Goal: Transaction & Acquisition: Purchase product/service

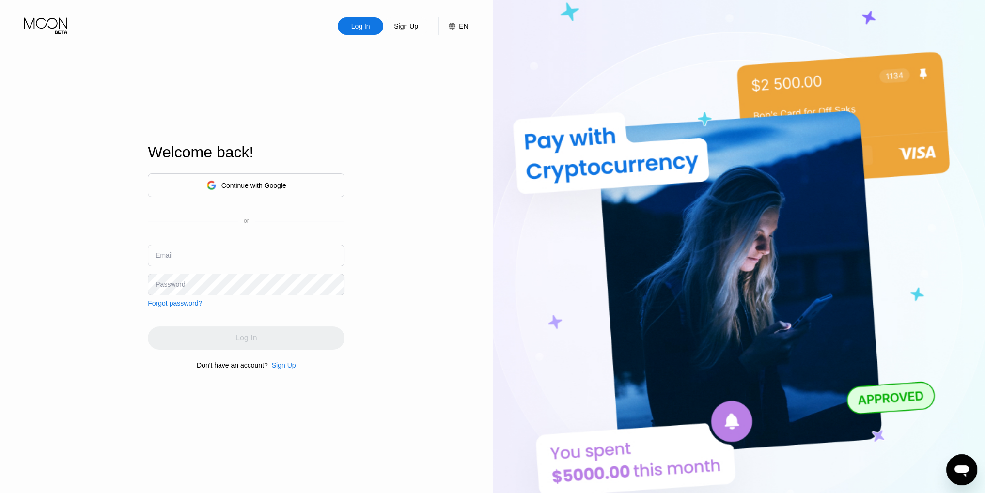
paste input "[PERSON_NAME][EMAIL_ADDRESS][DOMAIN_NAME]"
click at [323, 262] on input "text" at bounding box center [246, 256] width 197 height 22
type input "[PERSON_NAME][EMAIL_ADDRESS][DOMAIN_NAME]"
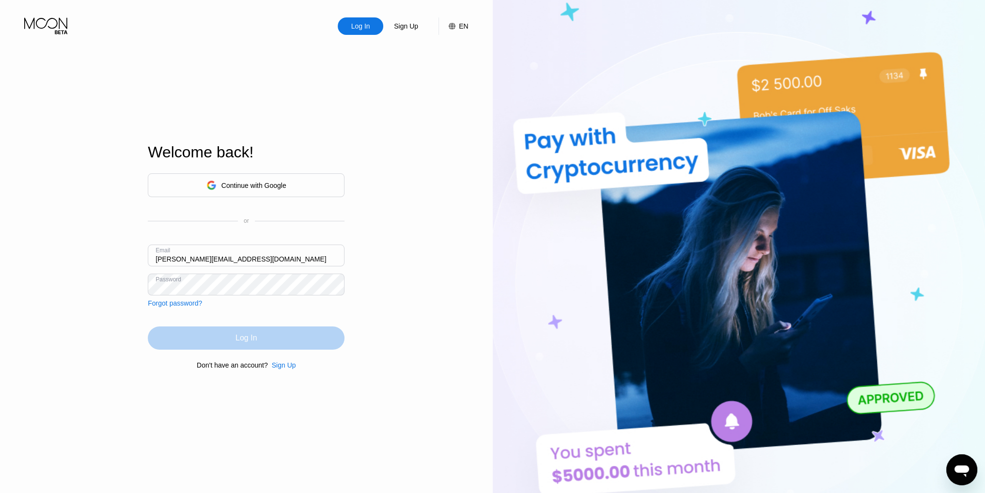
click at [285, 342] on div "Log In" at bounding box center [246, 338] width 197 height 23
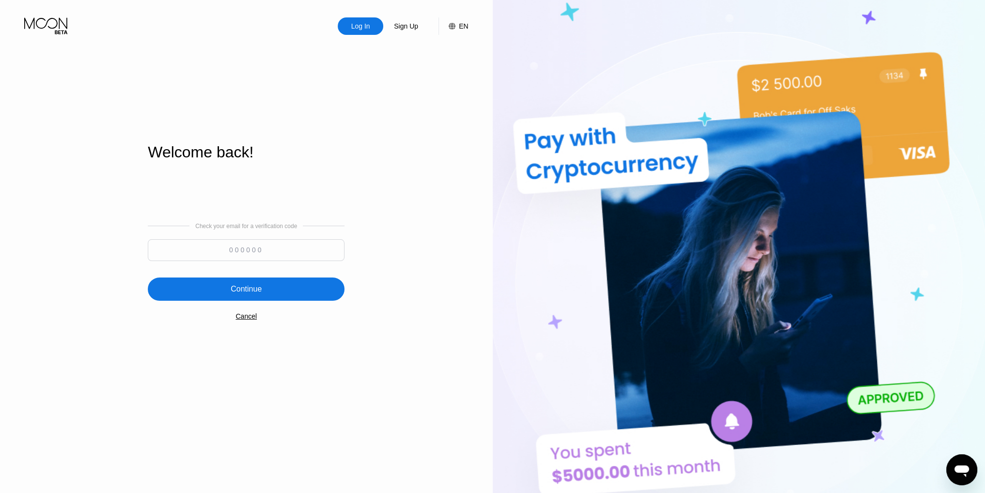
paste input "987713"
click at [307, 246] on input "987713" at bounding box center [246, 250] width 197 height 22
type input "987713"
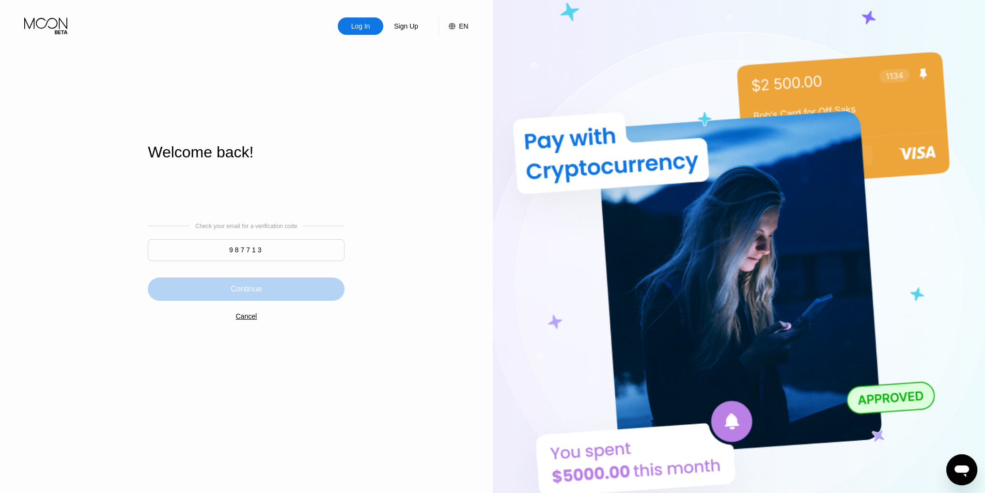
click at [302, 293] on div "Continue" at bounding box center [246, 289] width 197 height 23
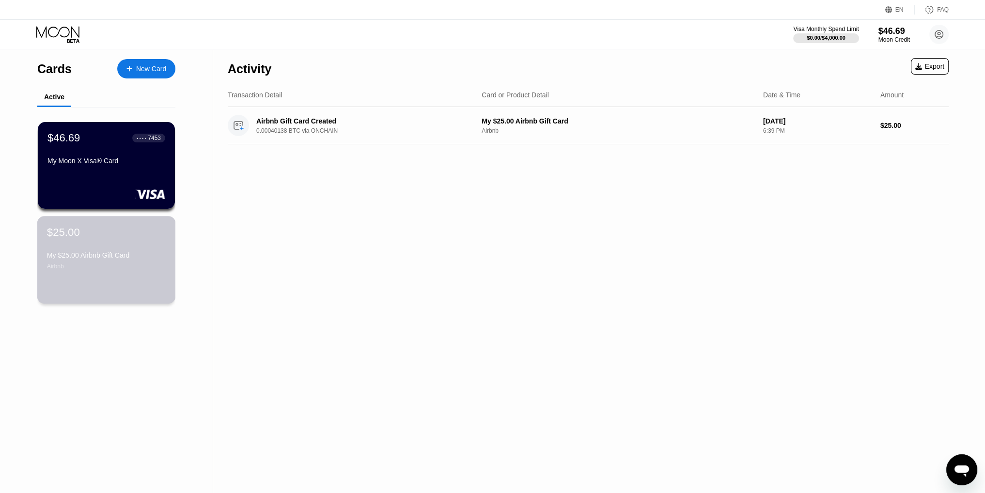
click at [96, 244] on div "$25.00 My $25.00 Airbnb Gift Card Airbnb" at bounding box center [106, 248] width 119 height 44
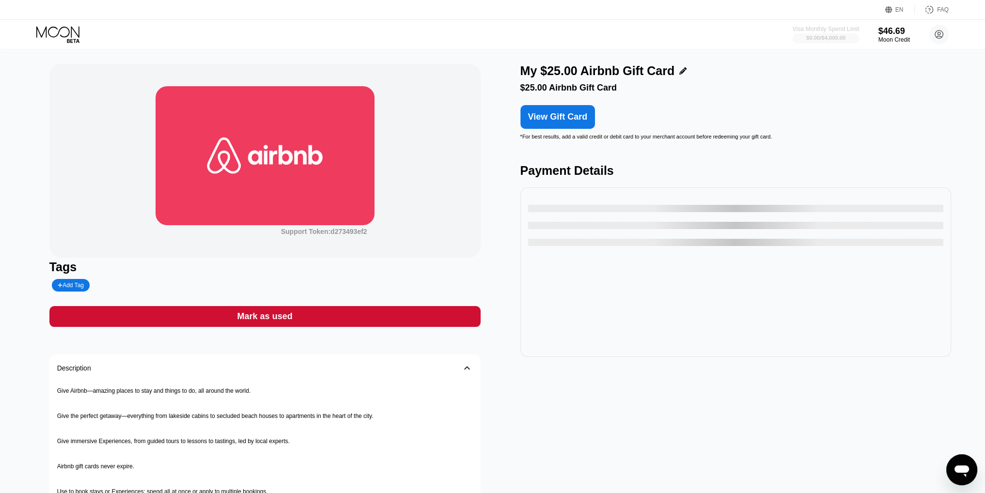
click at [845, 30] on div "Visa Monthly Spend Limit" at bounding box center [826, 29] width 67 height 7
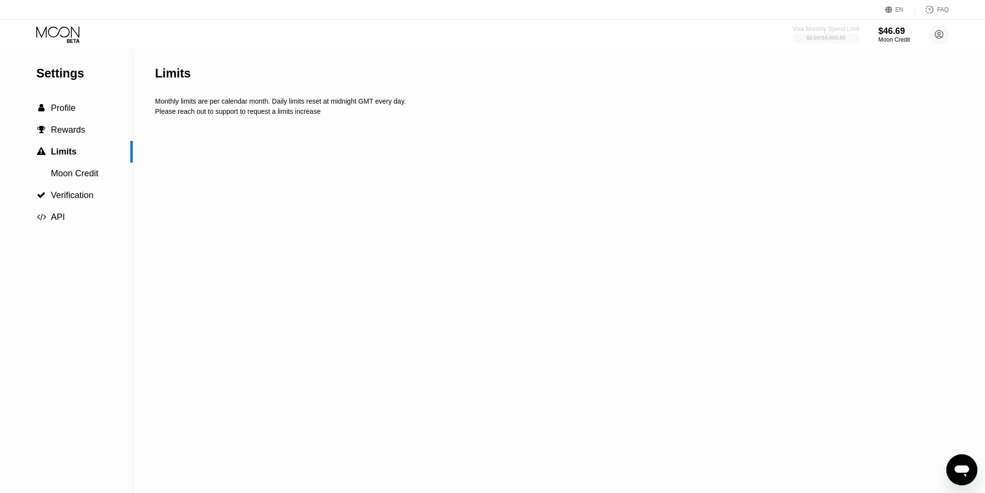
click at [817, 39] on div "$0.00 / $4,000.00" at bounding box center [826, 38] width 39 height 6
click at [899, 43] on div "Moon Credit" at bounding box center [894, 39] width 32 height 7
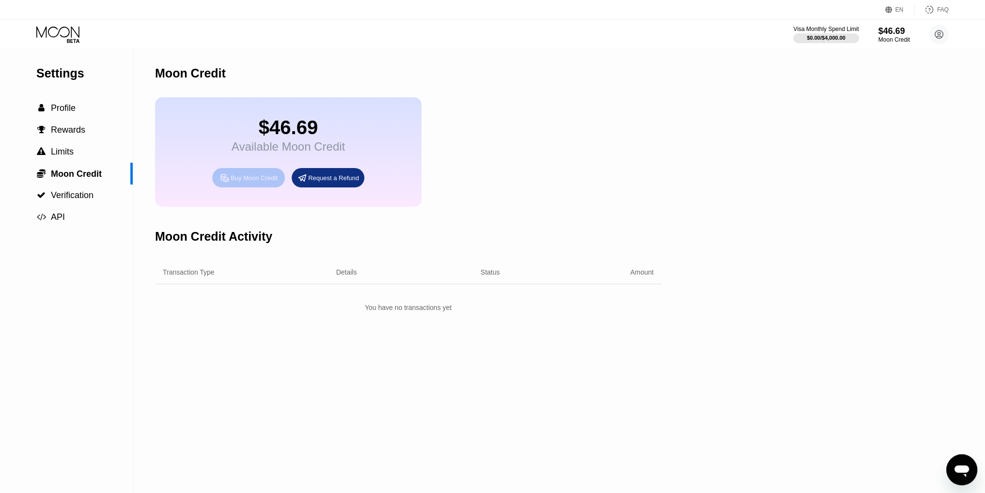
click at [258, 182] on div "Buy Moon Credit" at bounding box center [254, 178] width 47 height 8
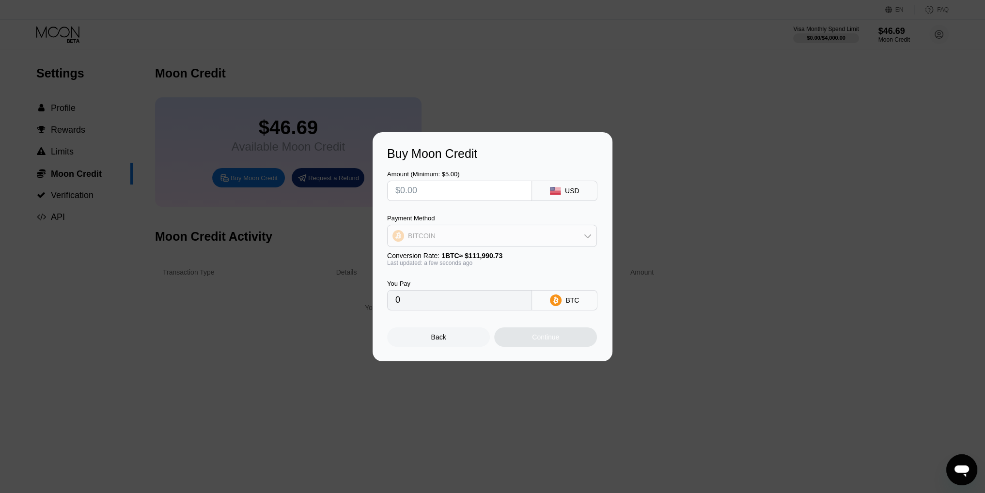
click at [544, 227] on div "BITCOIN" at bounding box center [492, 235] width 209 height 19
click at [527, 262] on div "BITCOIN" at bounding box center [498, 263] width 183 height 8
click at [436, 194] on input "text" at bounding box center [460, 190] width 128 height 19
type input "$4"
type input "0.00003572"
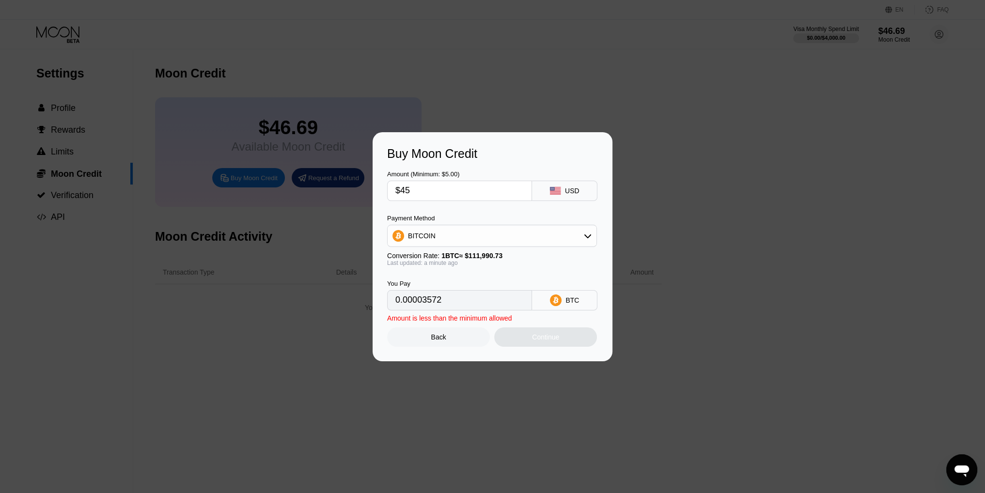
type input "$450"
type input "0.00401819"
type input "$450"
click at [537, 338] on div "Continue" at bounding box center [545, 337] width 27 height 8
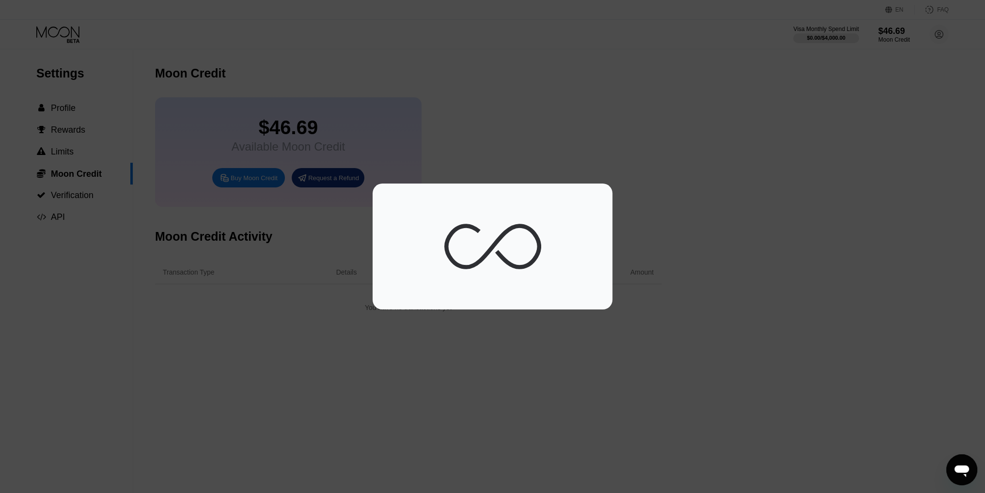
click at [470, 245] on icon at bounding box center [492, 246] width 97 height 97
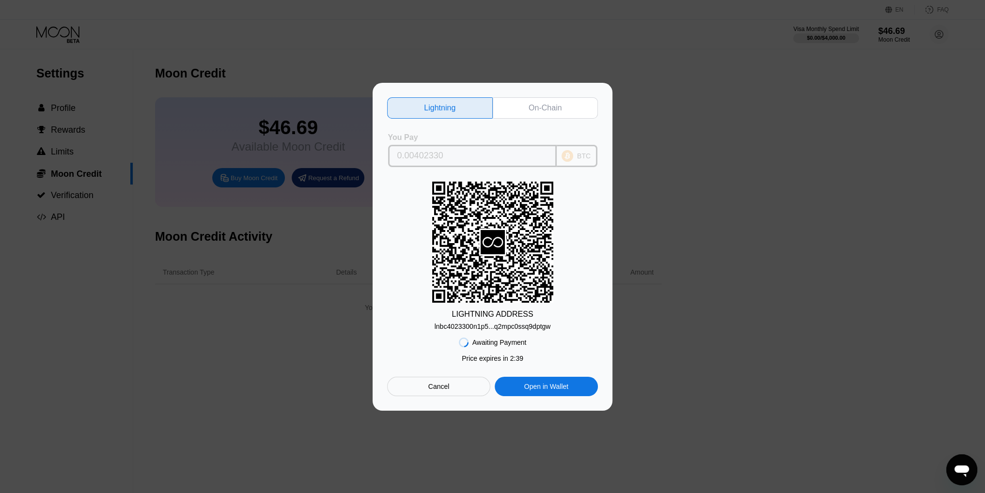
click at [478, 154] on input "0.00402330" at bounding box center [472, 155] width 150 height 19
click at [519, 154] on input "0.00402330" at bounding box center [472, 155] width 150 height 19
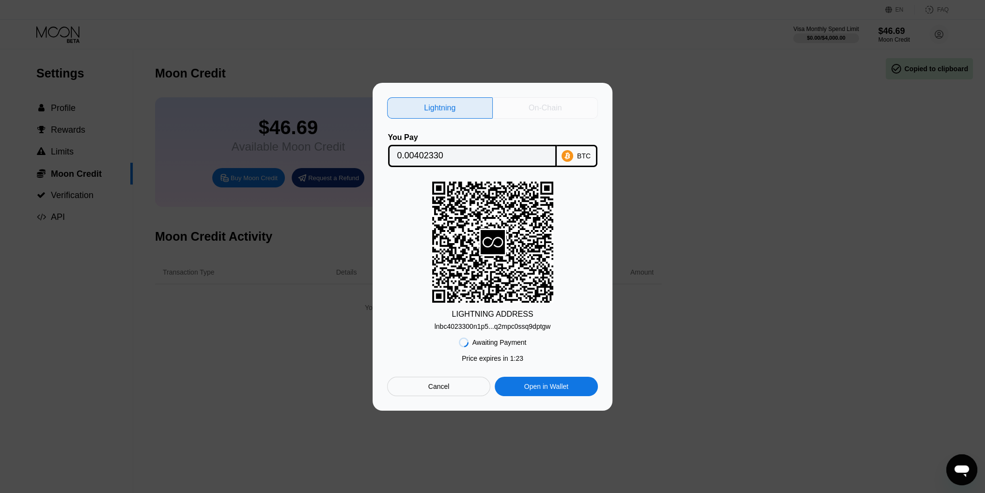
click at [526, 110] on div "On-Chain" at bounding box center [546, 107] width 106 height 21
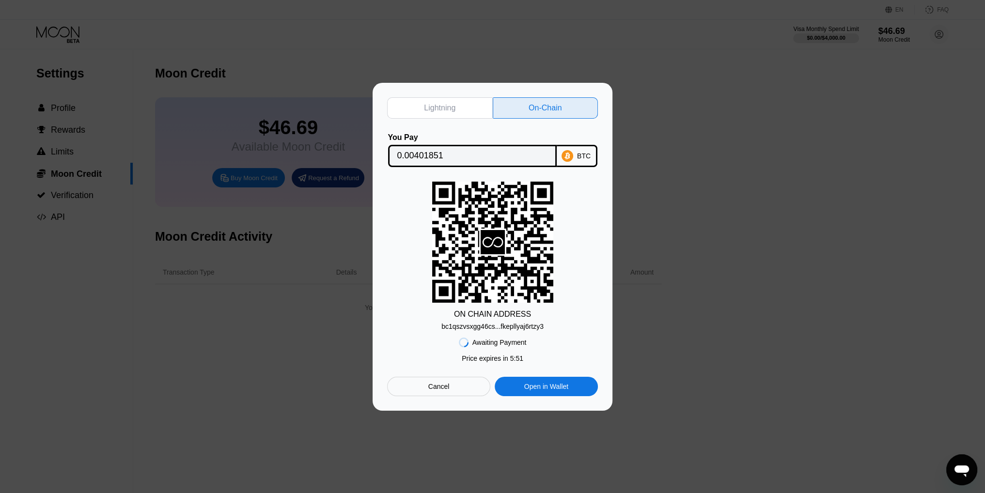
click at [571, 157] on icon at bounding box center [568, 156] width 12 height 12
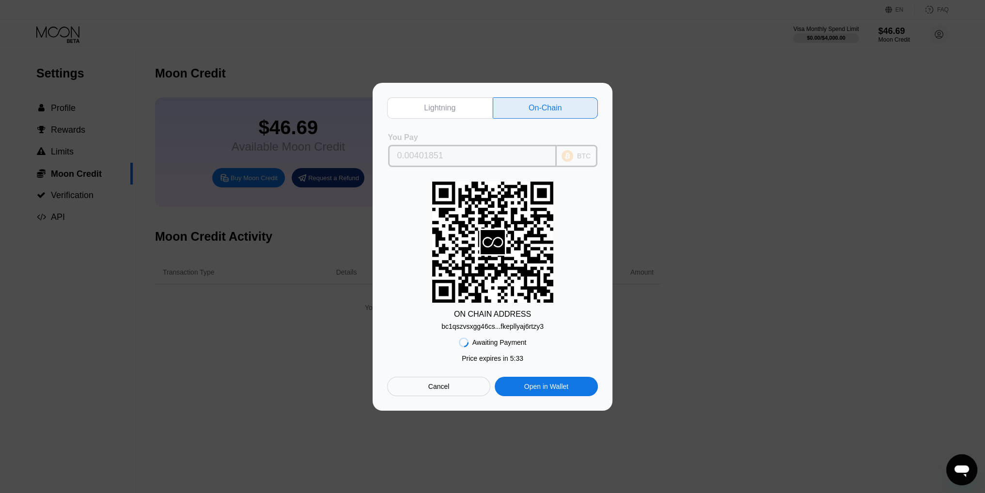
drag, startPoint x: 390, startPoint y: 156, endPoint x: 473, endPoint y: 155, distance: 82.9
click at [473, 155] on div "0.00401851" at bounding box center [472, 156] width 169 height 22
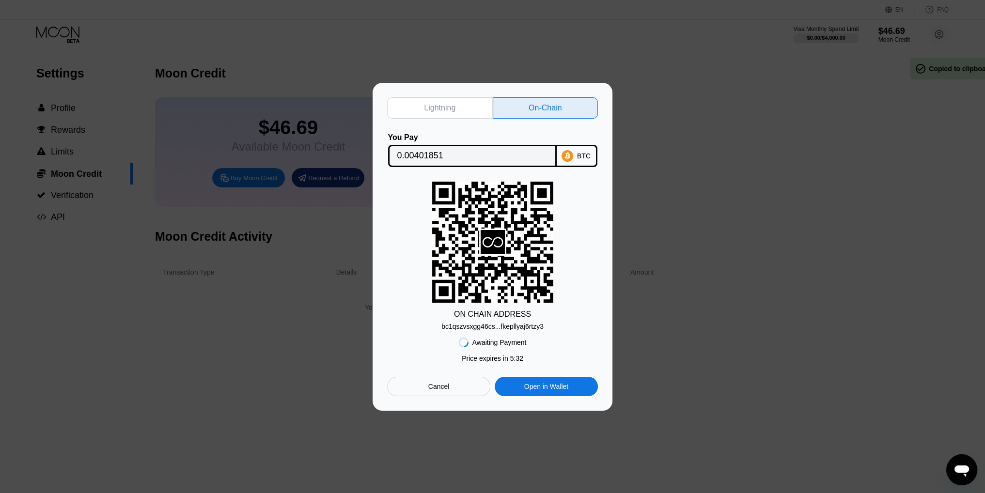
click at [473, 155] on input "0.00401851" at bounding box center [472, 155] width 150 height 19
click at [483, 328] on div "bc1qszvsxgg46cs...fkepllyaj6rtzy3" at bounding box center [493, 327] width 102 height 8
click at [713, 492] on div at bounding box center [496, 246] width 993 height 493
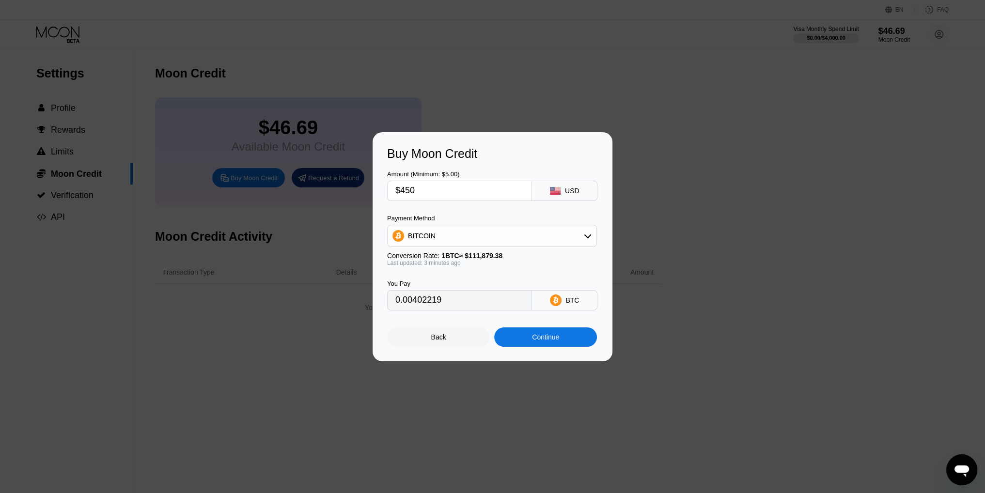
type input "0.00402183"
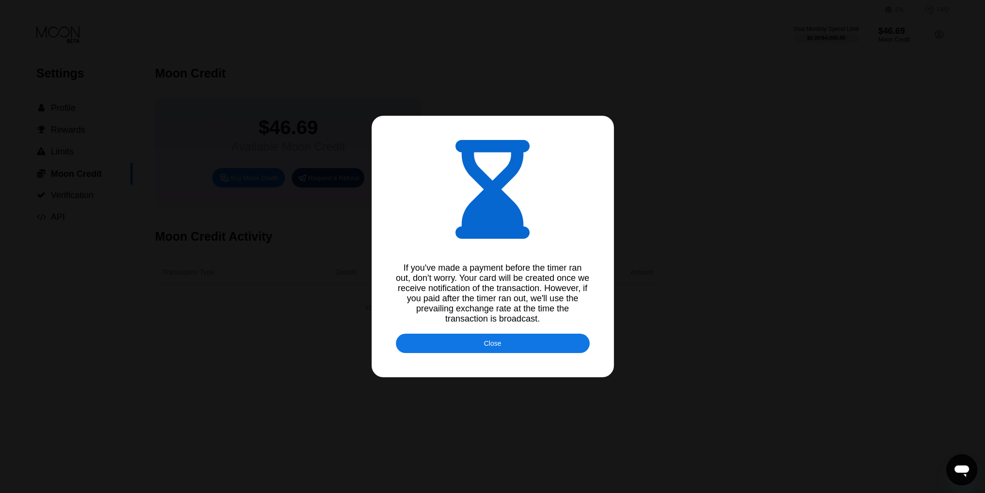
click at [535, 351] on div "Close" at bounding box center [493, 343] width 194 height 19
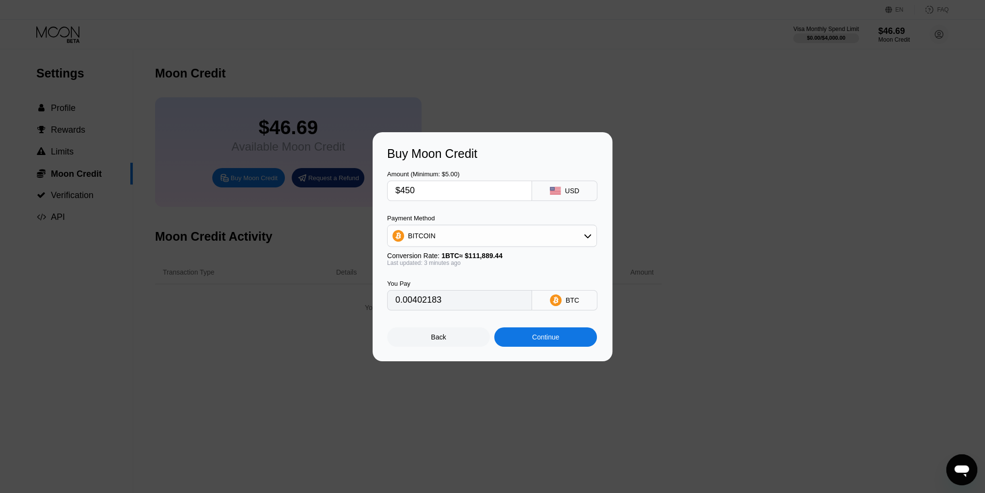
click at [462, 353] on div "Buy Moon Credit Amount (Minimum: $5.00) $450 USD Payment Method BITCOIN Convers…" at bounding box center [493, 246] width 240 height 229
click at [443, 340] on div "Back" at bounding box center [438, 337] width 15 height 8
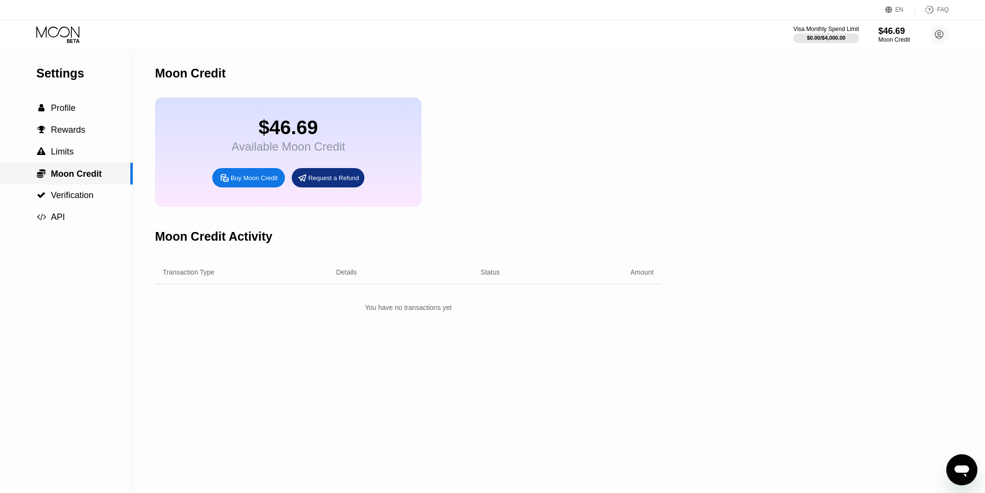
click at [102, 169] on div " Moon Credit" at bounding box center [66, 174] width 133 height 22
click at [884, 32] on div "$46.69" at bounding box center [894, 31] width 32 height 10
click at [87, 113] on div " Profile" at bounding box center [66, 108] width 133 height 10
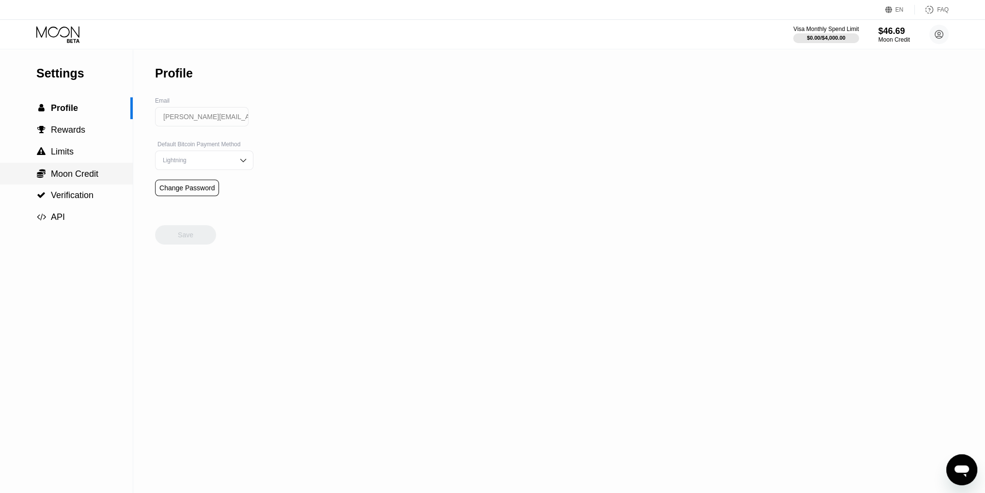
click at [68, 171] on span "Moon Credit" at bounding box center [75, 174] width 48 height 10
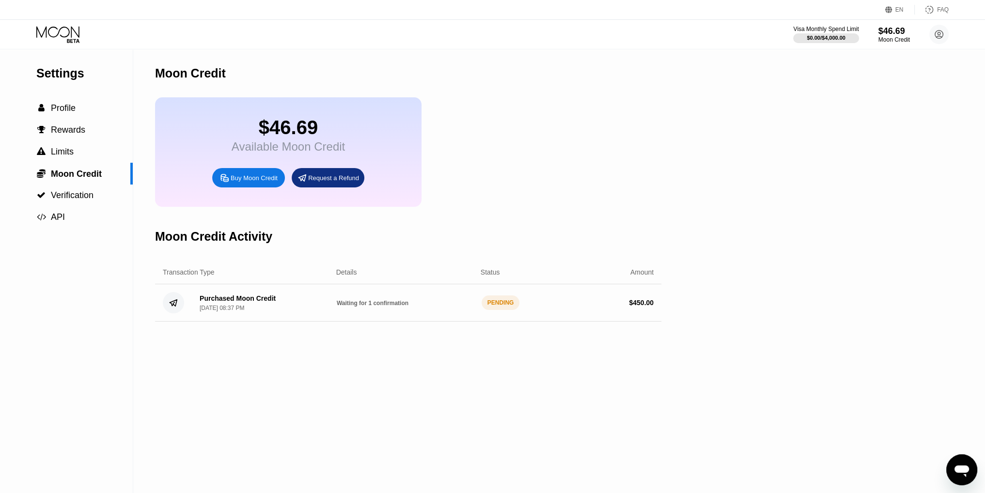
click at [493, 310] on div "PENDING" at bounding box center [501, 303] width 38 height 15
click at [588, 276] on div "Amount" at bounding box center [581, 273] width 146 height 8
click at [890, 40] on div "Moon Credit" at bounding box center [894, 39] width 32 height 7
click at [886, 39] on div "Moon Credit" at bounding box center [894, 39] width 32 height 7
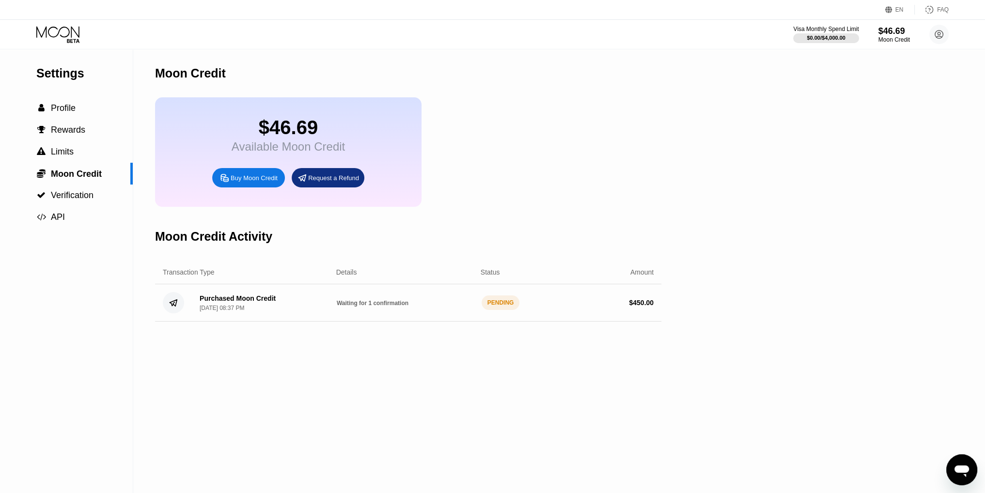
click at [528, 307] on div "$ 450.00" at bounding box center [585, 303] width 137 height 8
drag, startPoint x: 389, startPoint y: 322, endPoint x: 380, endPoint y: 315, distance: 11.7
click at [380, 315] on div "Purchased Moon Credit Aug 19, 2025, 08:37 PM Waiting for 1 confirmation PENDING…" at bounding box center [408, 303] width 507 height 37
click at [380, 307] on span "Waiting for 1 confirmation" at bounding box center [373, 303] width 72 height 7
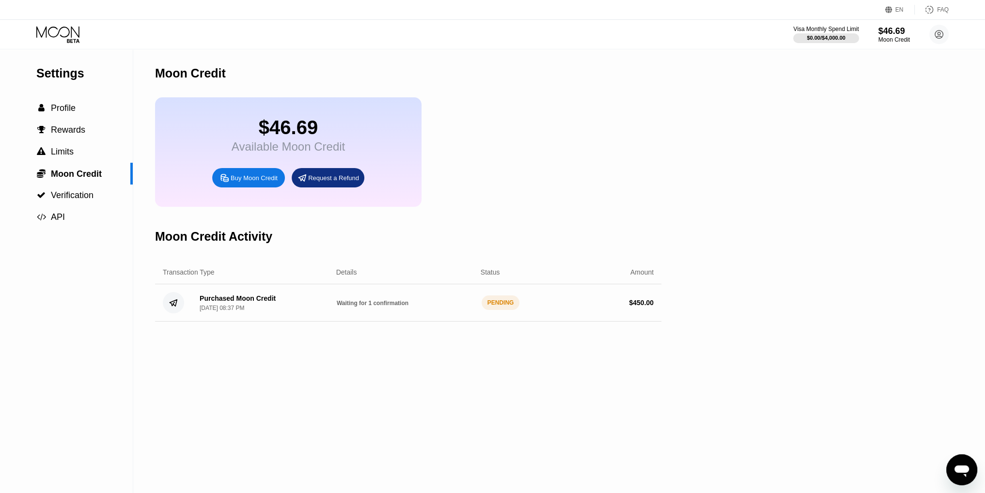
click at [380, 307] on span "Waiting for 1 confirmation" at bounding box center [373, 303] width 72 height 7
drag, startPoint x: 380, startPoint y: 315, endPoint x: 225, endPoint y: 315, distance: 154.1
click at [225, 315] on div "Purchased Moon Credit Aug 19, 2025, 08:37 PM Waiting for 1 confirmation PENDING…" at bounding box center [408, 303] width 507 height 37
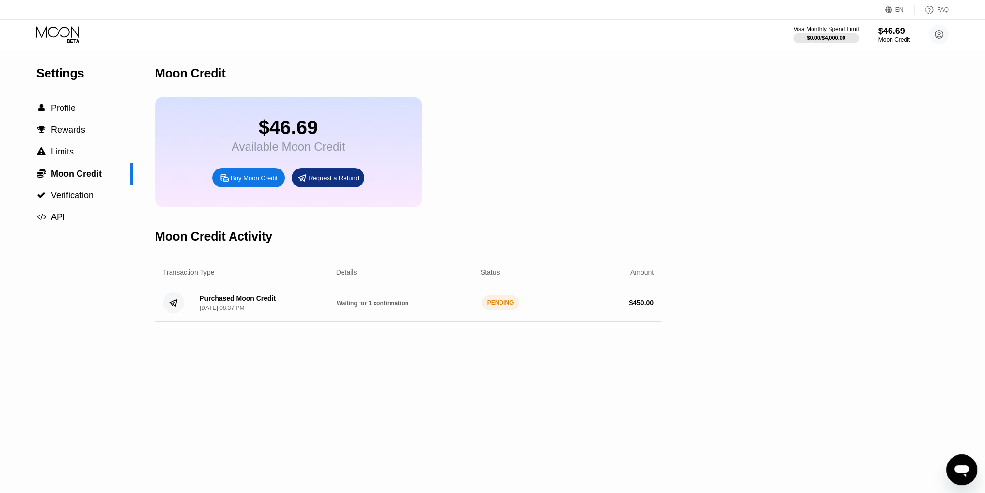
click at [225, 312] on div "Purchased Moon Credit Aug 19, 2025, 08:37 PM" at bounding box center [238, 303] width 76 height 17
drag, startPoint x: 225, startPoint y: 315, endPoint x: 461, endPoint y: 317, distance: 235.6
click at [461, 317] on div "Purchased Moon Credit Aug 19, 2025, 08:37 PM Waiting for 1 confirmation PENDING…" at bounding box center [408, 303] width 507 height 37
click at [502, 310] on div "PENDING" at bounding box center [501, 303] width 38 height 15
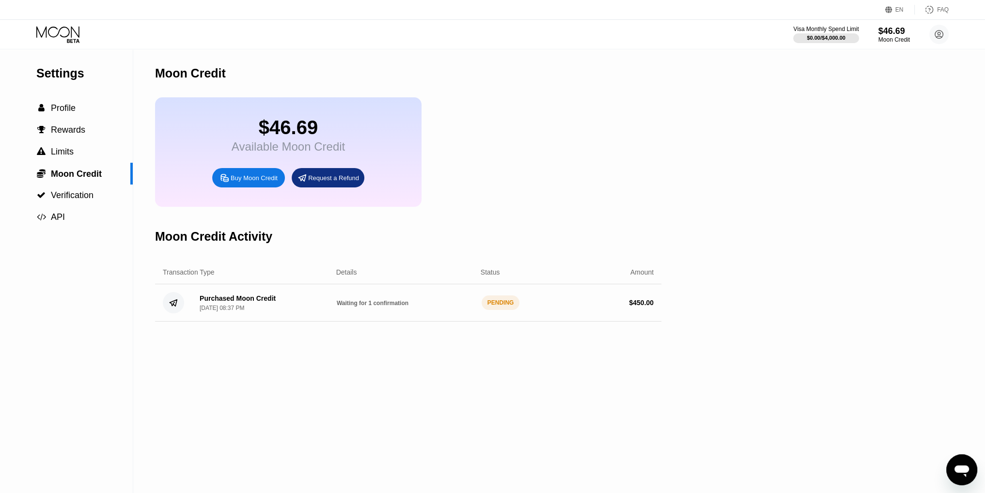
click at [502, 310] on div "PENDING" at bounding box center [501, 303] width 38 height 15
click at [810, 42] on div at bounding box center [826, 38] width 67 height 10
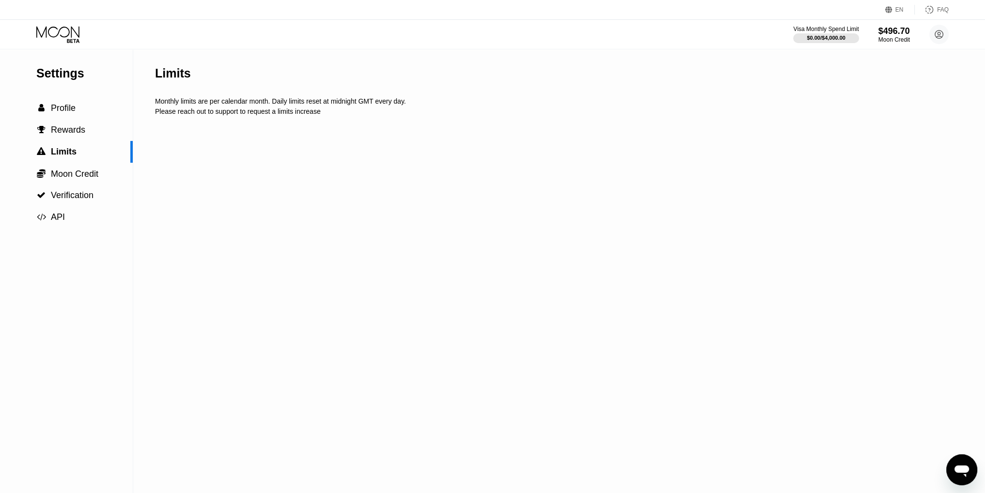
click at [802, 47] on div "Visa Monthly Spend Limit $0.00 / $4,000.00 $496.70 Moon Credit [PERSON_NAME][EM…" at bounding box center [492, 34] width 985 height 29
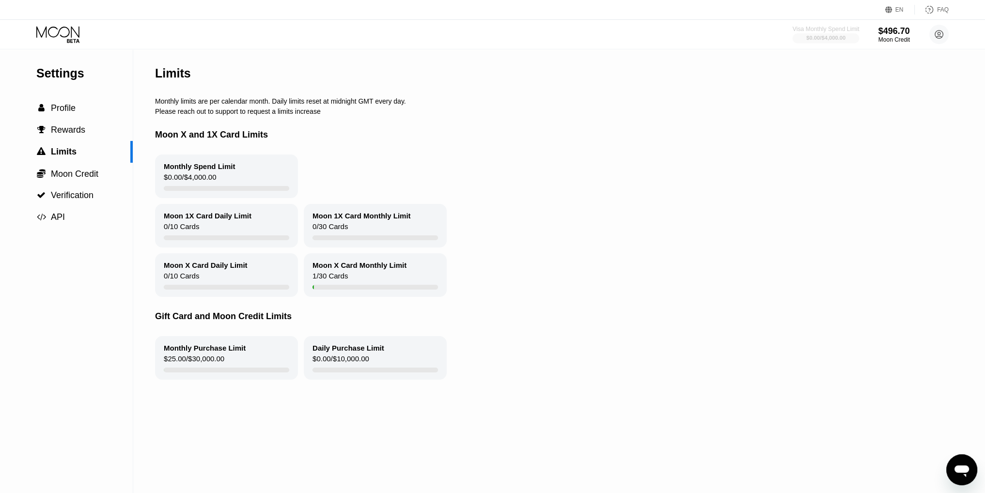
click at [810, 37] on div "$0.00 / $4,000.00" at bounding box center [826, 38] width 39 height 6
click at [942, 38] on circle at bounding box center [939, 34] width 19 height 19
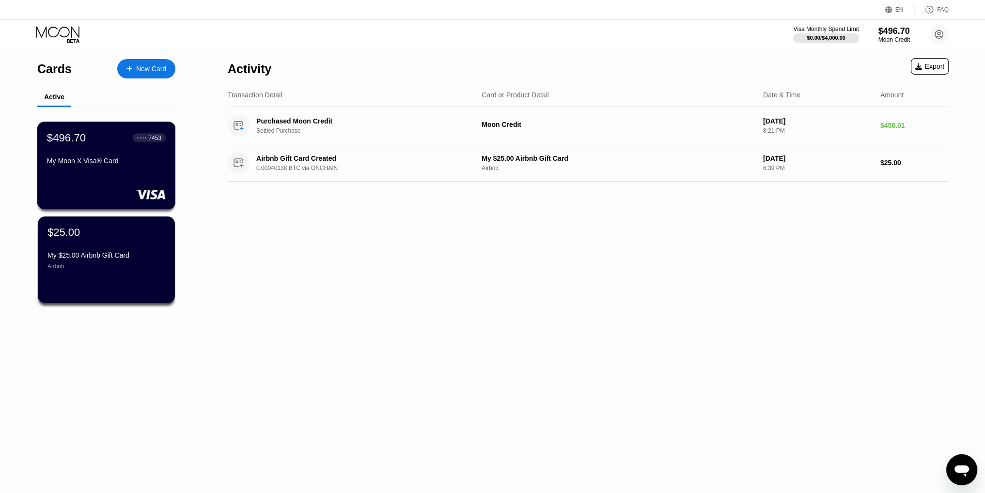
click at [125, 140] on div "$496.70 ● ● ● ● 7453" at bounding box center [106, 137] width 119 height 13
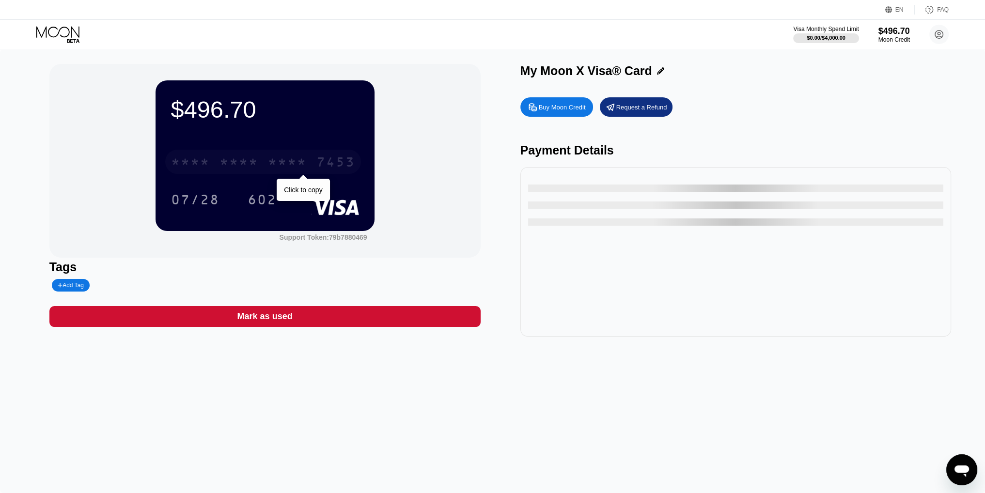
click at [300, 158] on div "* * * *" at bounding box center [287, 164] width 39 height 16
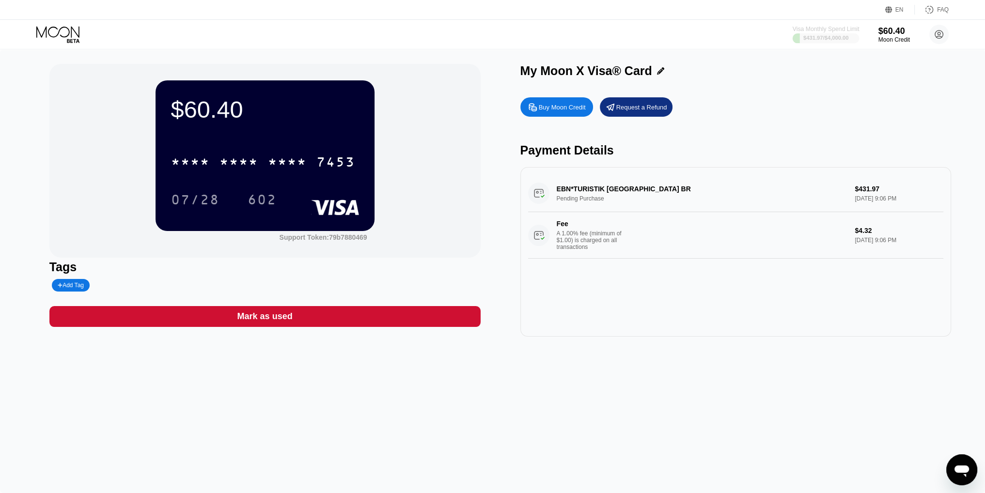
click at [809, 43] on div at bounding box center [826, 38] width 67 height 10
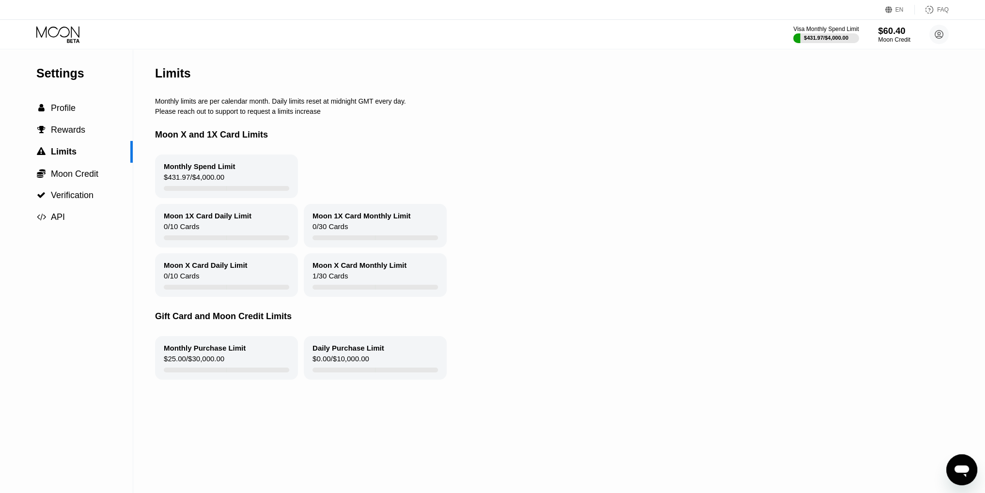
click at [896, 35] on div "$60.40" at bounding box center [894, 31] width 32 height 10
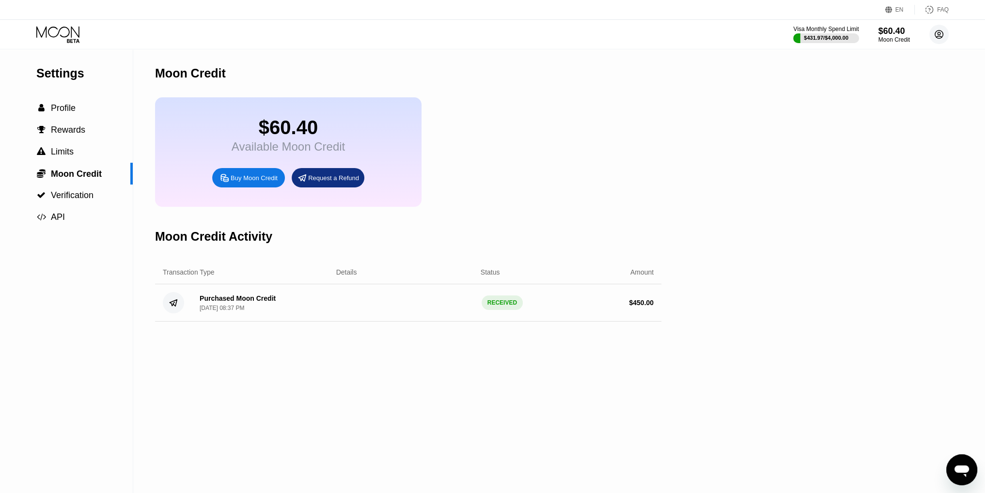
click at [937, 32] on circle at bounding box center [939, 34] width 19 height 19
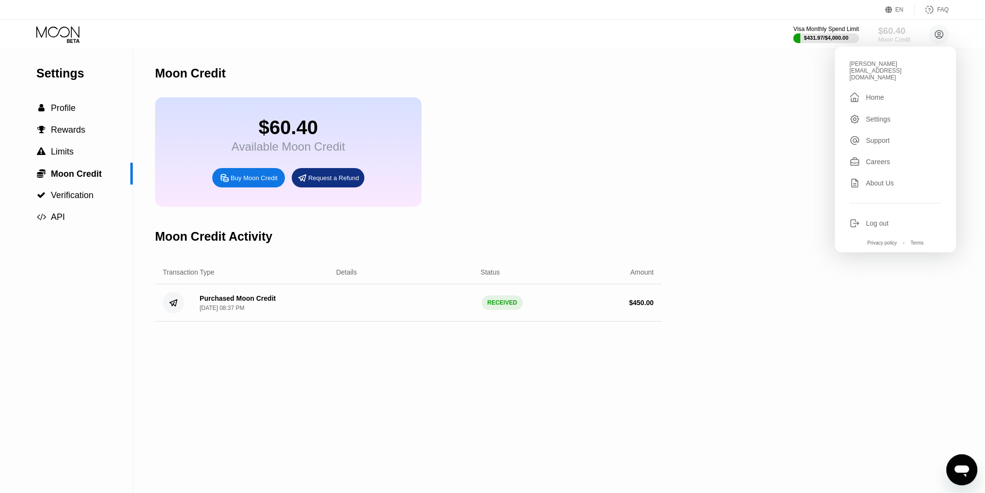
click at [884, 33] on div "$60.40" at bounding box center [894, 31] width 32 height 10
click at [818, 30] on div "Visa Monthly Spend Limit" at bounding box center [826, 29] width 67 height 7
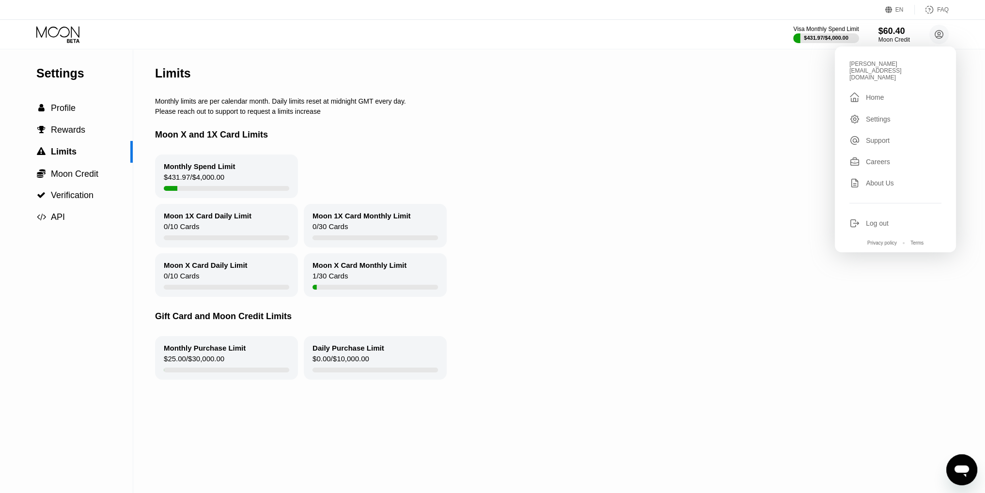
click at [559, 145] on div "Moon X and 1X Card Limits" at bounding box center [549, 134] width 788 height 39
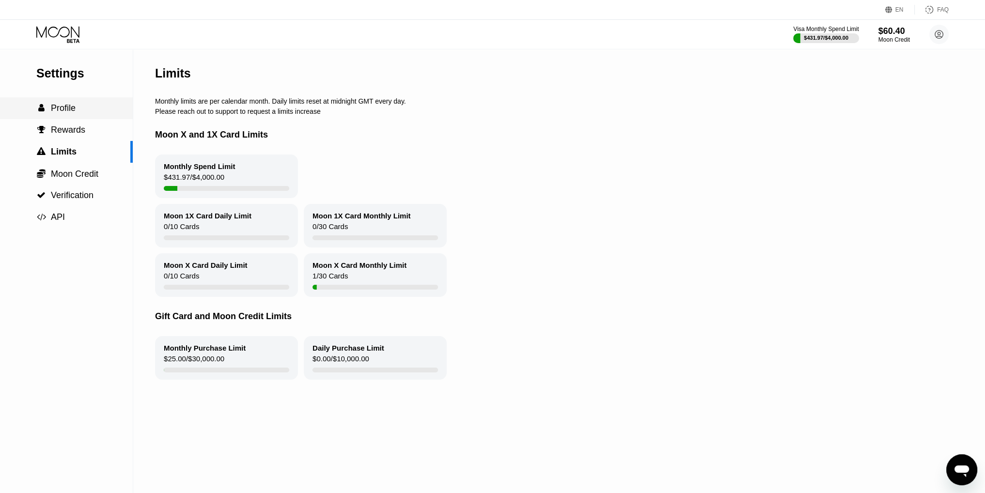
click at [93, 102] on div " Profile" at bounding box center [66, 108] width 133 height 22
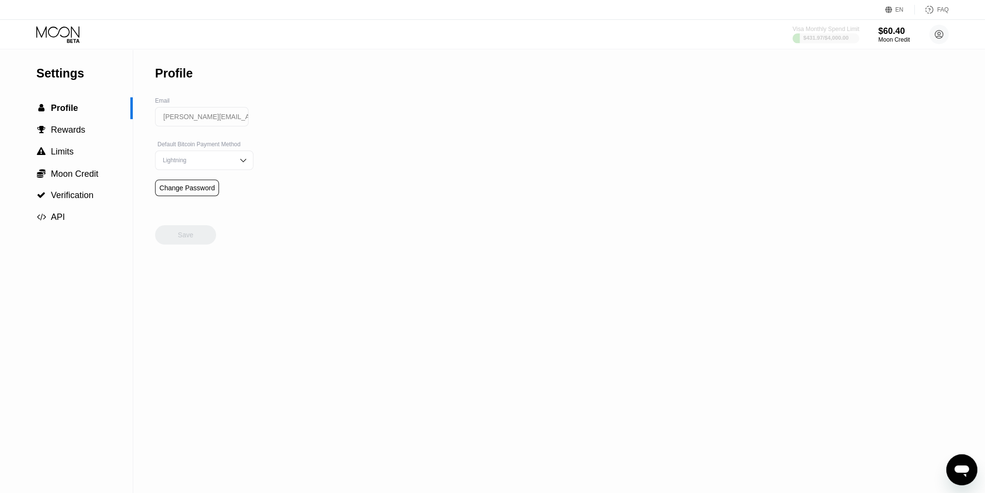
click at [838, 33] on div at bounding box center [826, 38] width 67 height 10
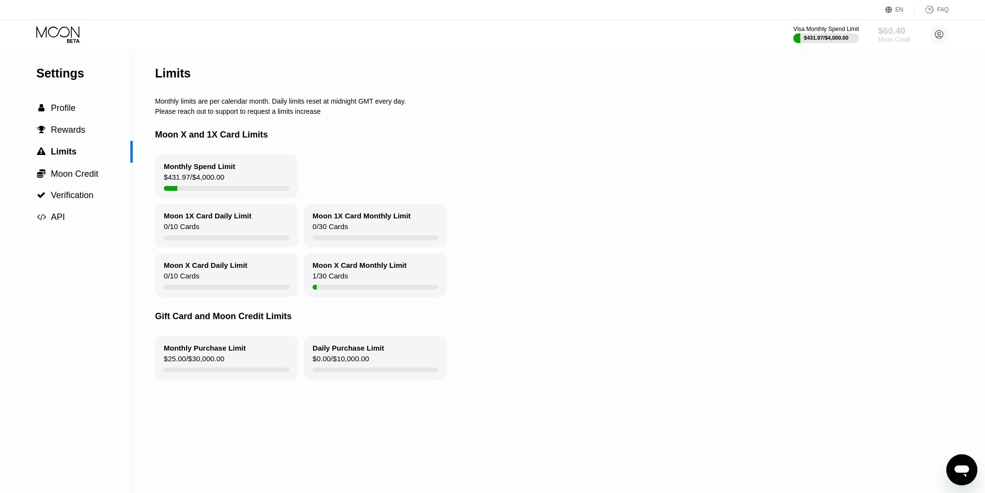
click at [894, 38] on div "Moon Credit" at bounding box center [894, 39] width 32 height 7
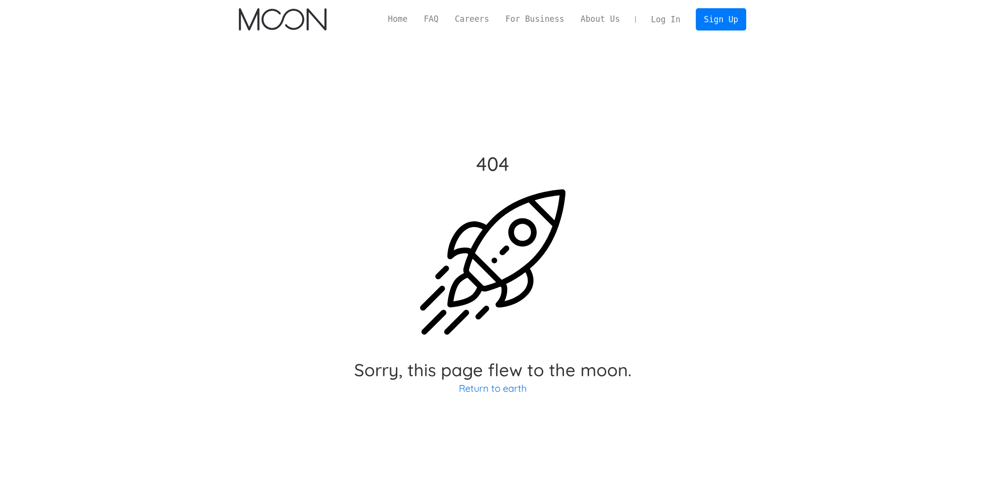
click at [670, 22] on link "Log In" at bounding box center [666, 19] width 46 height 21
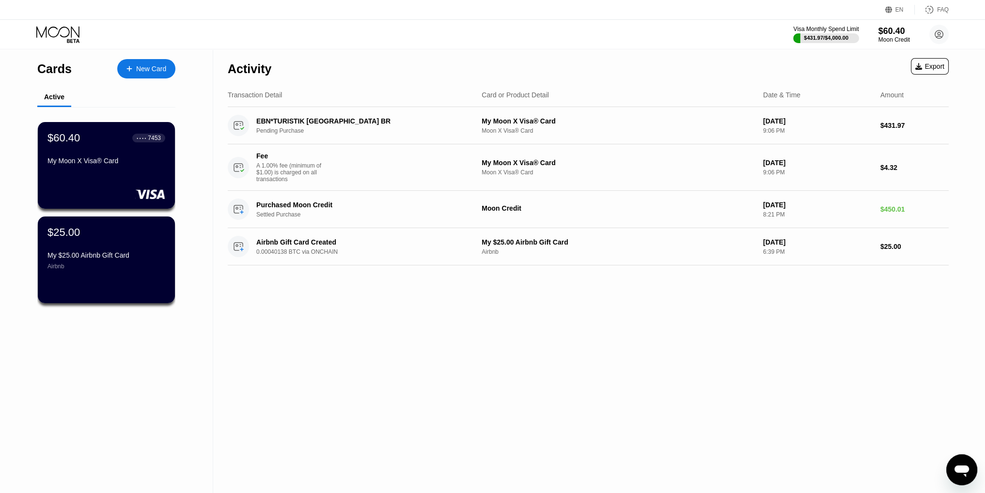
click at [674, 348] on div "Activity Export Transaction Detail Card or Product Detail Date & Time Amount EB…" at bounding box center [588, 271] width 750 height 444
click at [842, 33] on div "$431.97 / $4,000.00" at bounding box center [826, 37] width 67 height 11
click at [148, 65] on div "New Card" at bounding box center [151, 69] width 30 height 8
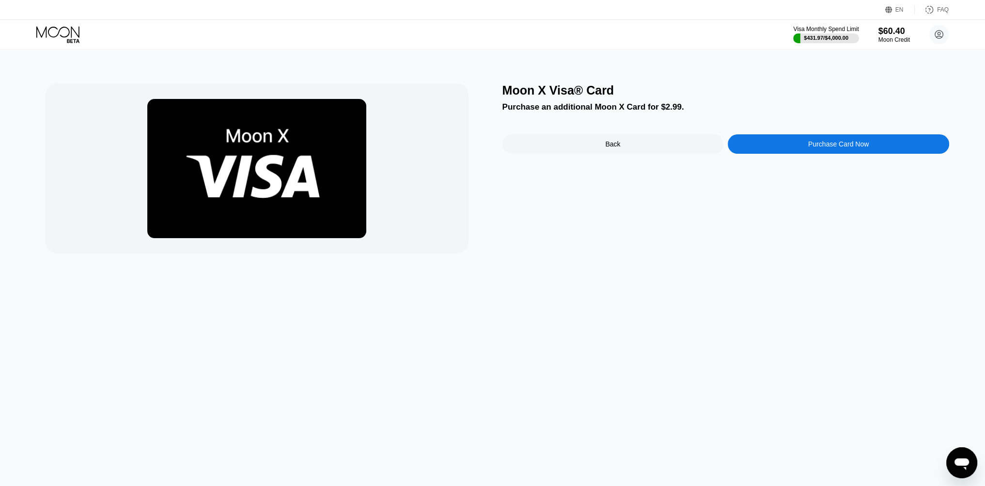
click at [762, 143] on div "Purchase Card Now" at bounding box center [839, 143] width 222 height 19
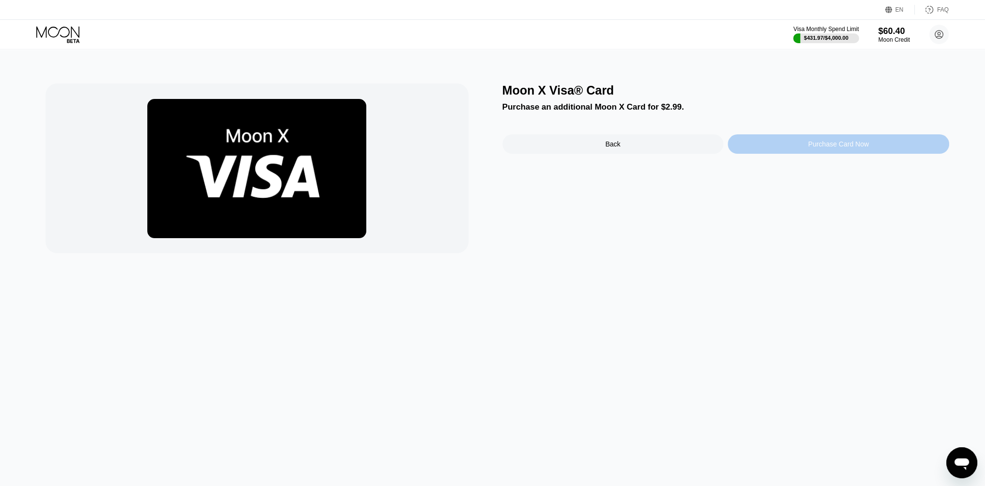
click at [785, 150] on div "Purchase Card Now" at bounding box center [839, 143] width 222 height 19
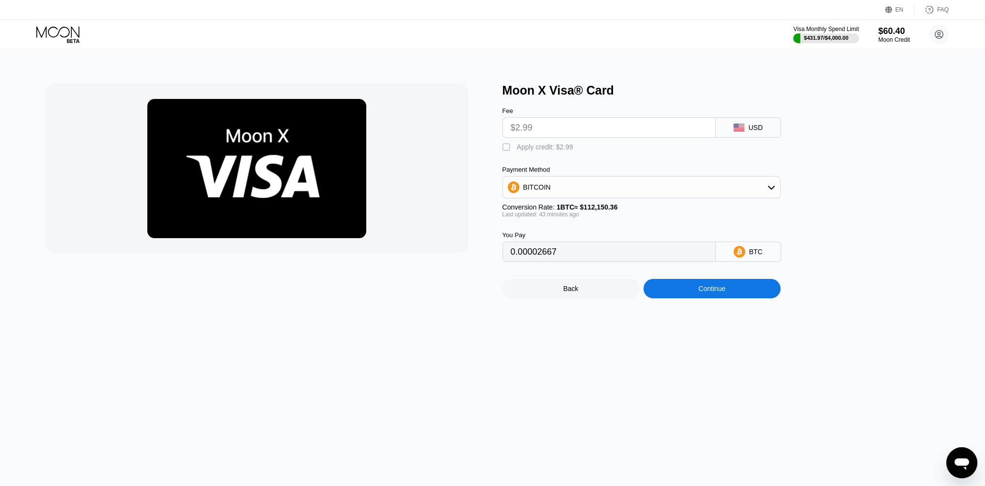
click at [621, 134] on input "$2.99" at bounding box center [609, 127] width 197 height 19
click at [608, 196] on div "BITCOIN" at bounding box center [641, 186] width 277 height 19
click at [679, 173] on div "Payment Method" at bounding box center [642, 169] width 278 height 7
click at [540, 151] on div "Apply credit: $2.99" at bounding box center [545, 147] width 56 height 8
type input "0"
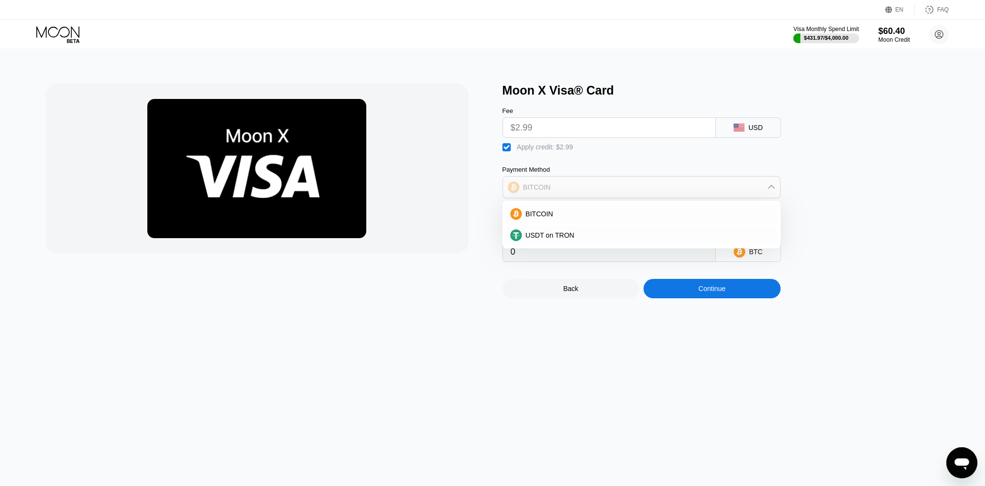
click at [532, 187] on div "BITCOIN" at bounding box center [641, 186] width 277 height 19
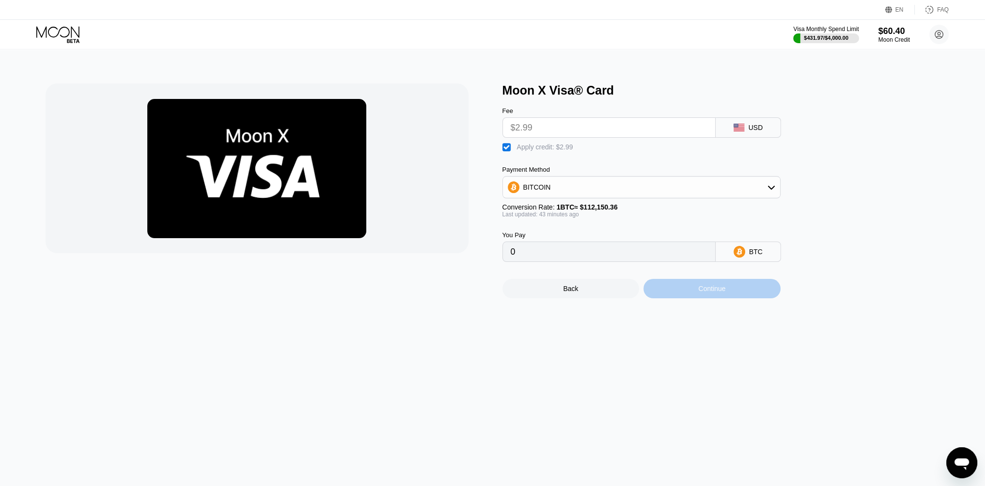
click at [676, 298] on div "Continue" at bounding box center [712, 288] width 137 height 19
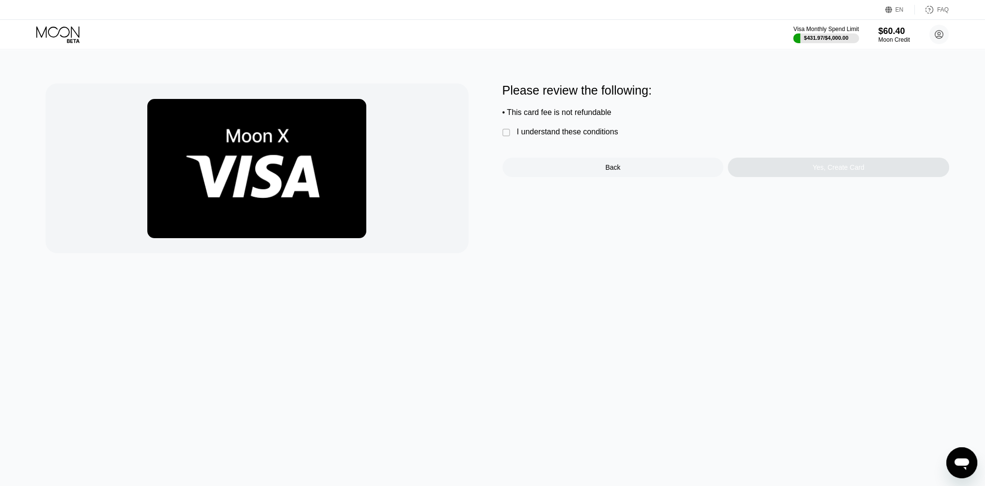
click at [594, 130] on div "Please review the following: • This card fee is not refundable  I understand t…" at bounding box center [726, 130] width 447 height 94
click at [508, 132] on div " I understand these conditions" at bounding box center [563, 132] width 121 height 10
click at [790, 173] on div "Yes, Create Card" at bounding box center [839, 167] width 222 height 19
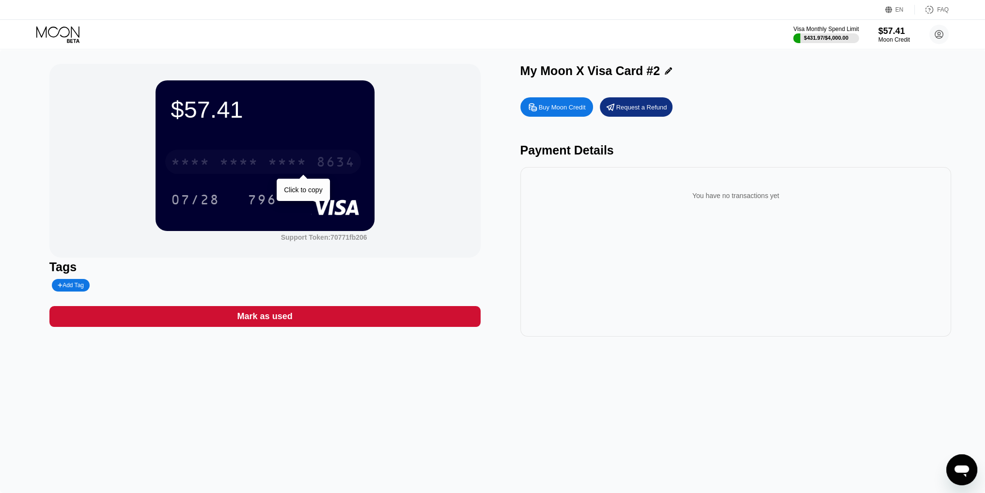
click at [206, 157] on div "* * * * * * * * * * * * 8634" at bounding box center [263, 162] width 196 height 24
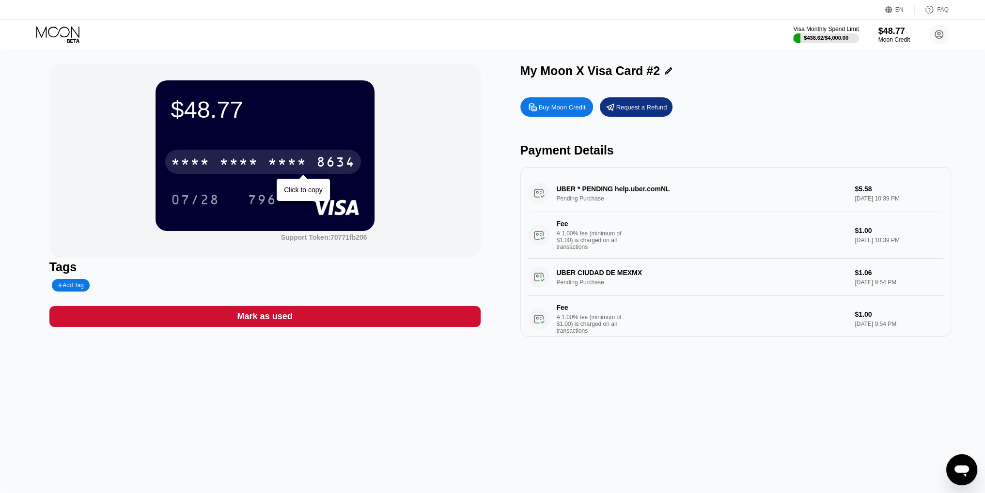
click at [254, 165] on div "* * * *" at bounding box center [239, 164] width 39 height 16
